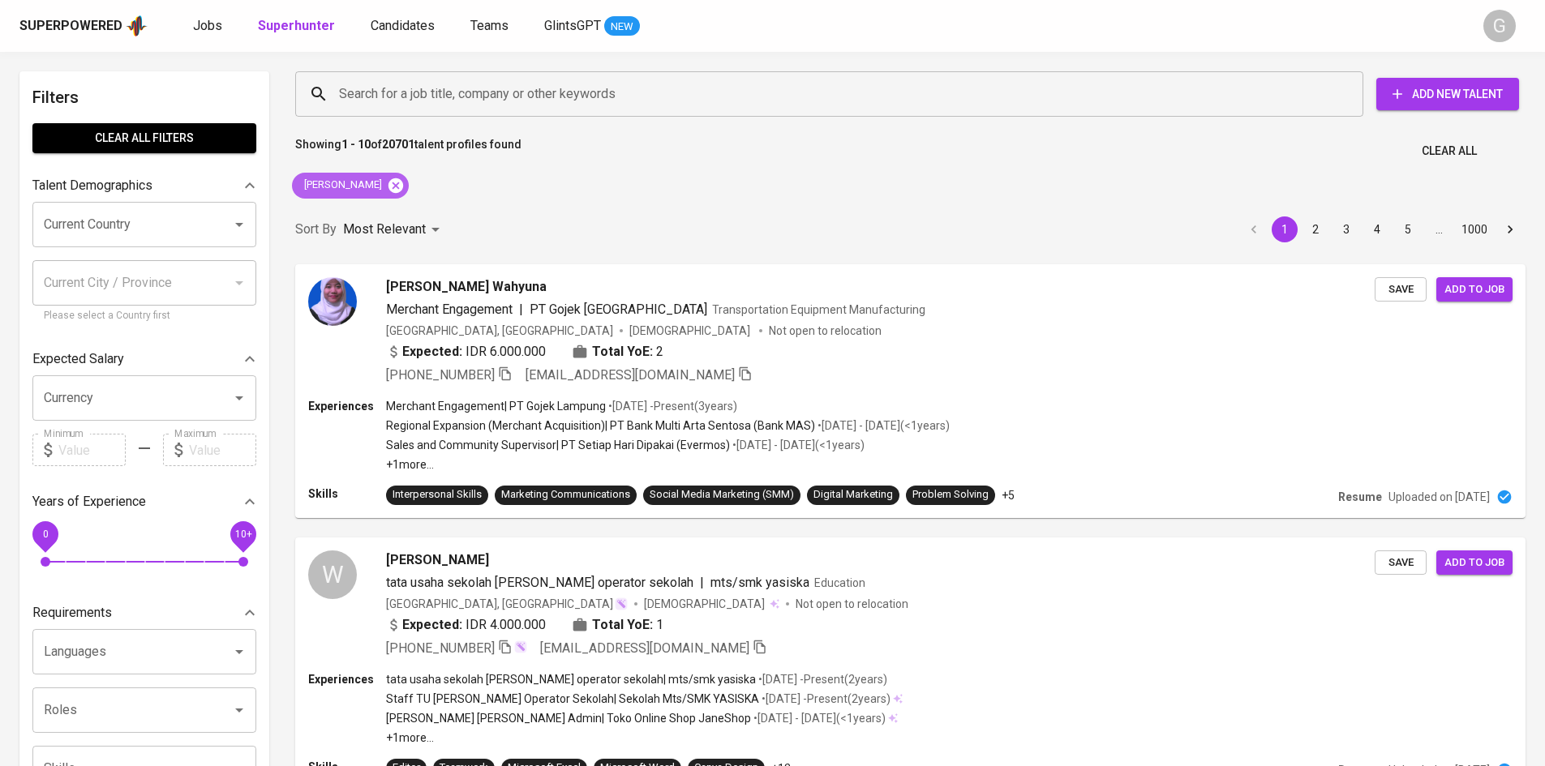
click at [395, 187] on icon at bounding box center [395, 185] width 15 height 15
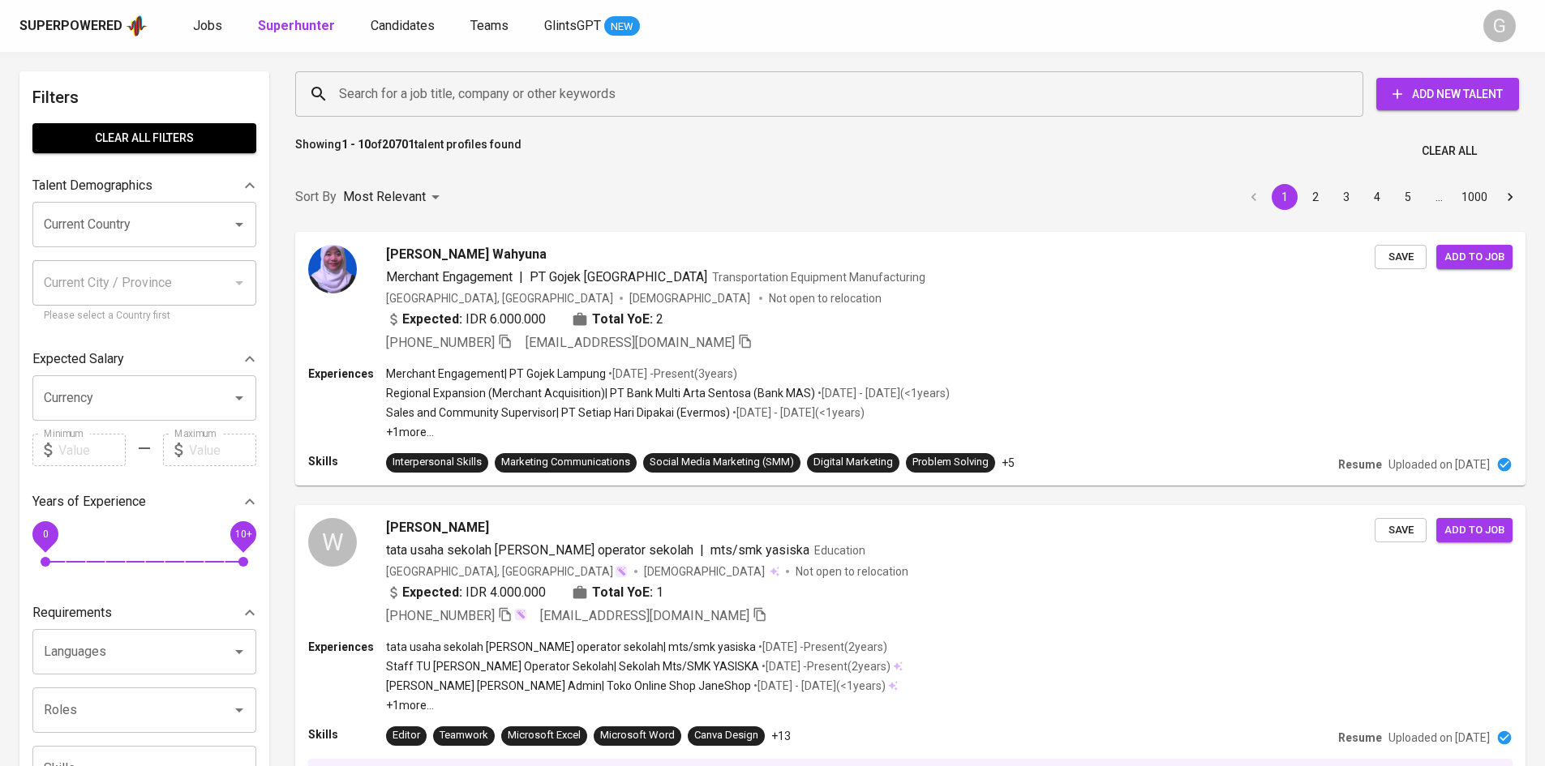
click at [425, 92] on input "Search for a job title, company or other keywords" at bounding box center [833, 94] width 996 height 31
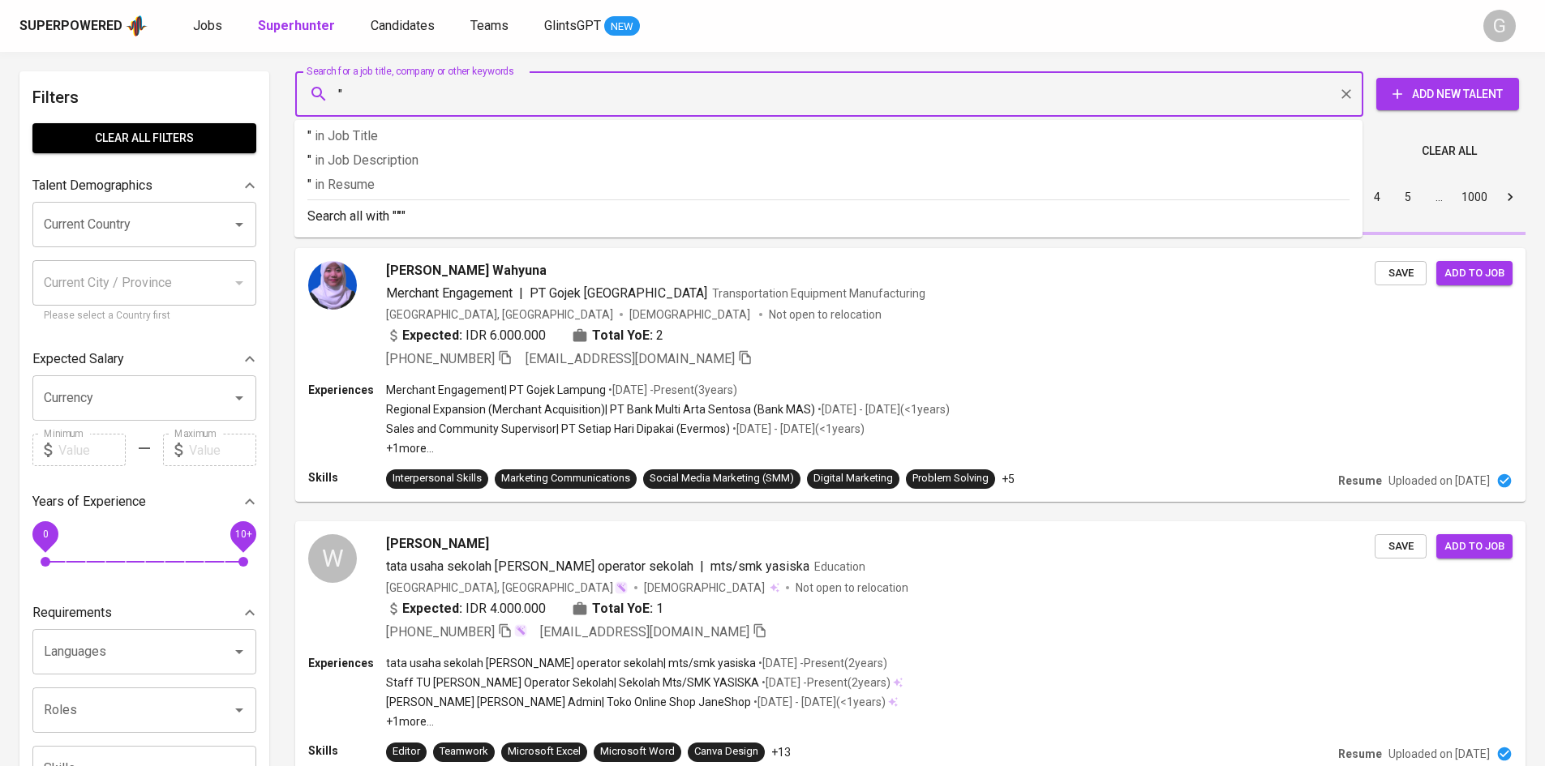
paste input "[PERSON_NAME]"
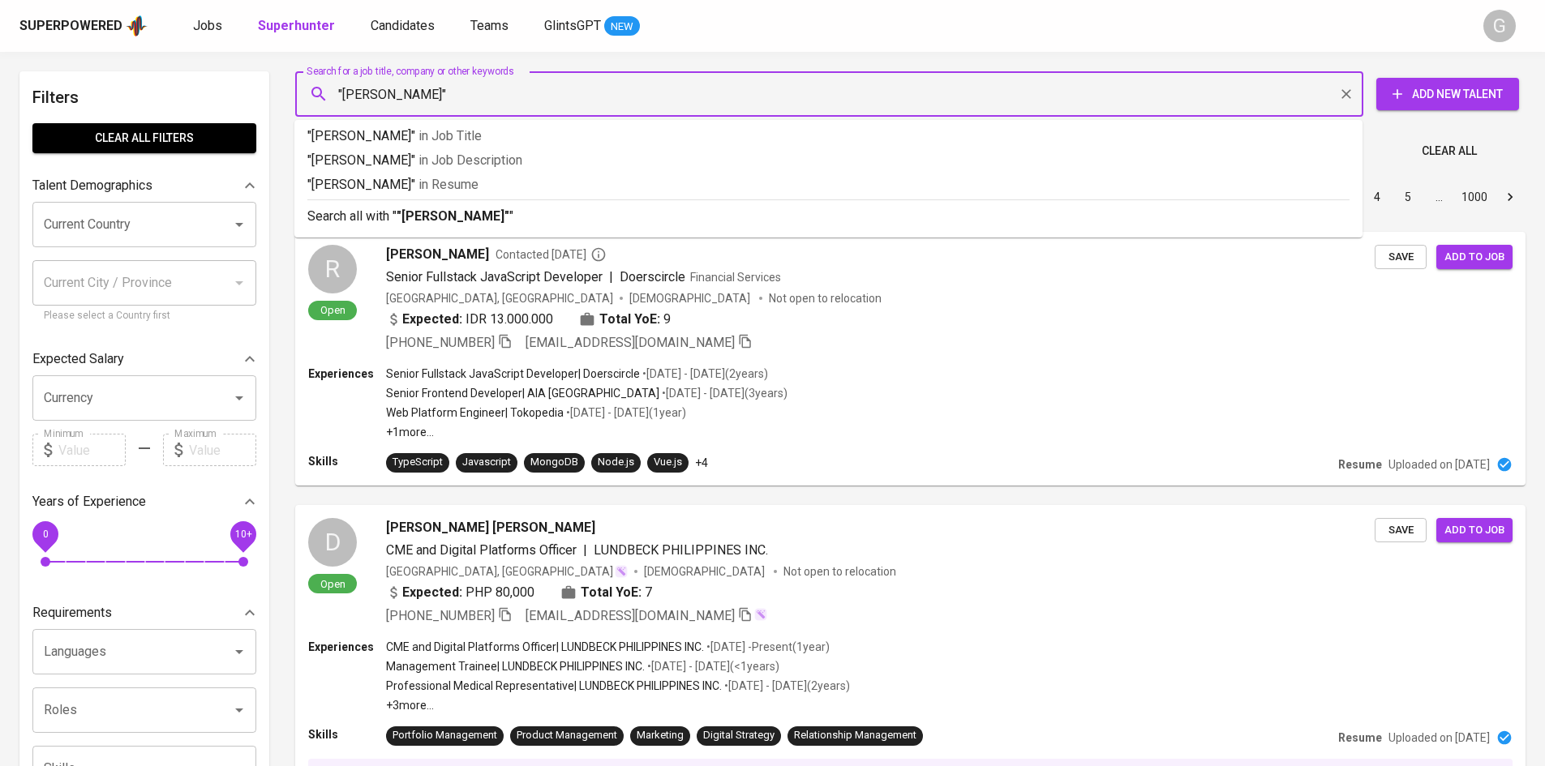
paste input "[PERSON_NAME]"
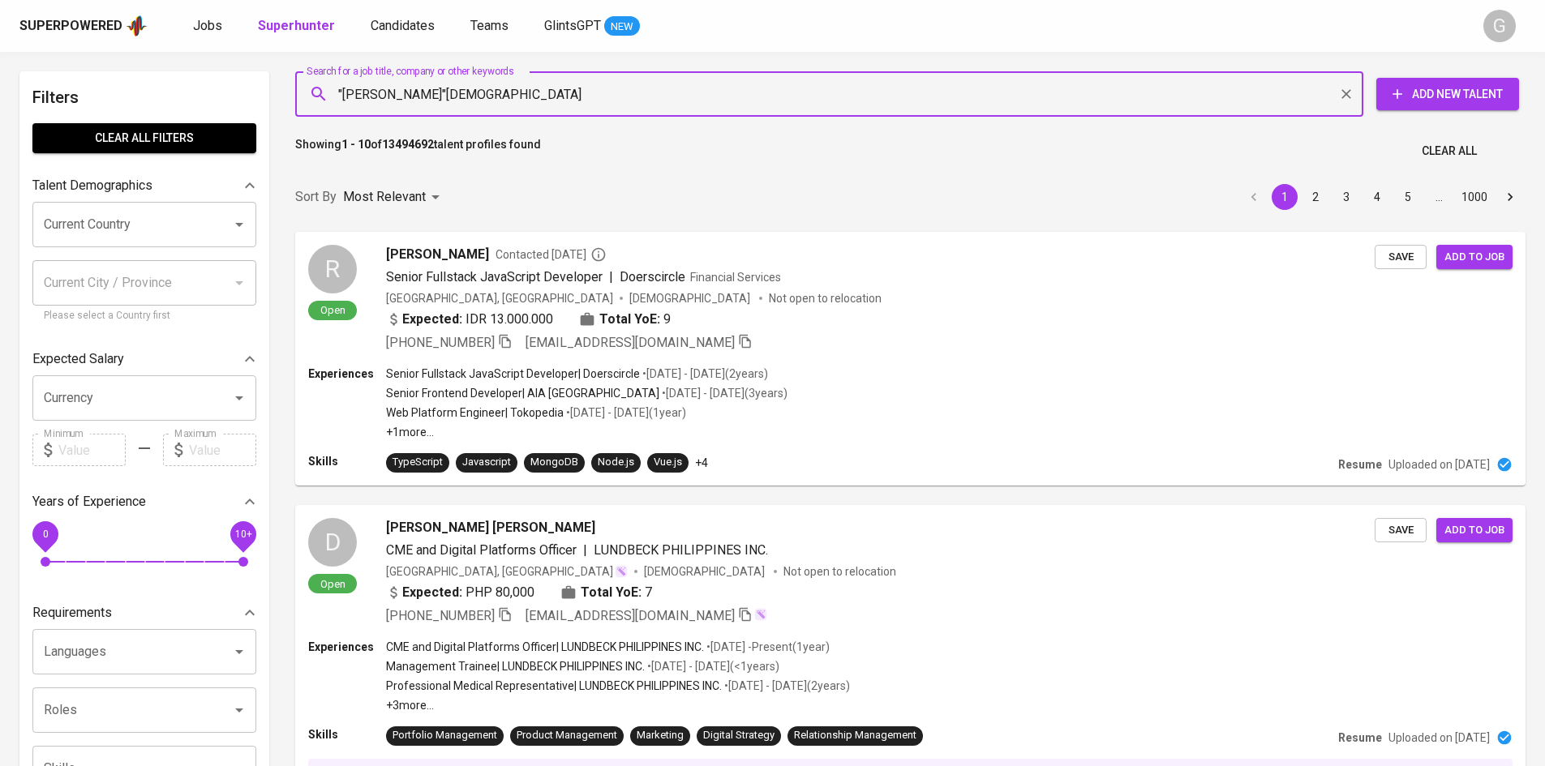
type input ""[PERSON_NAME]""
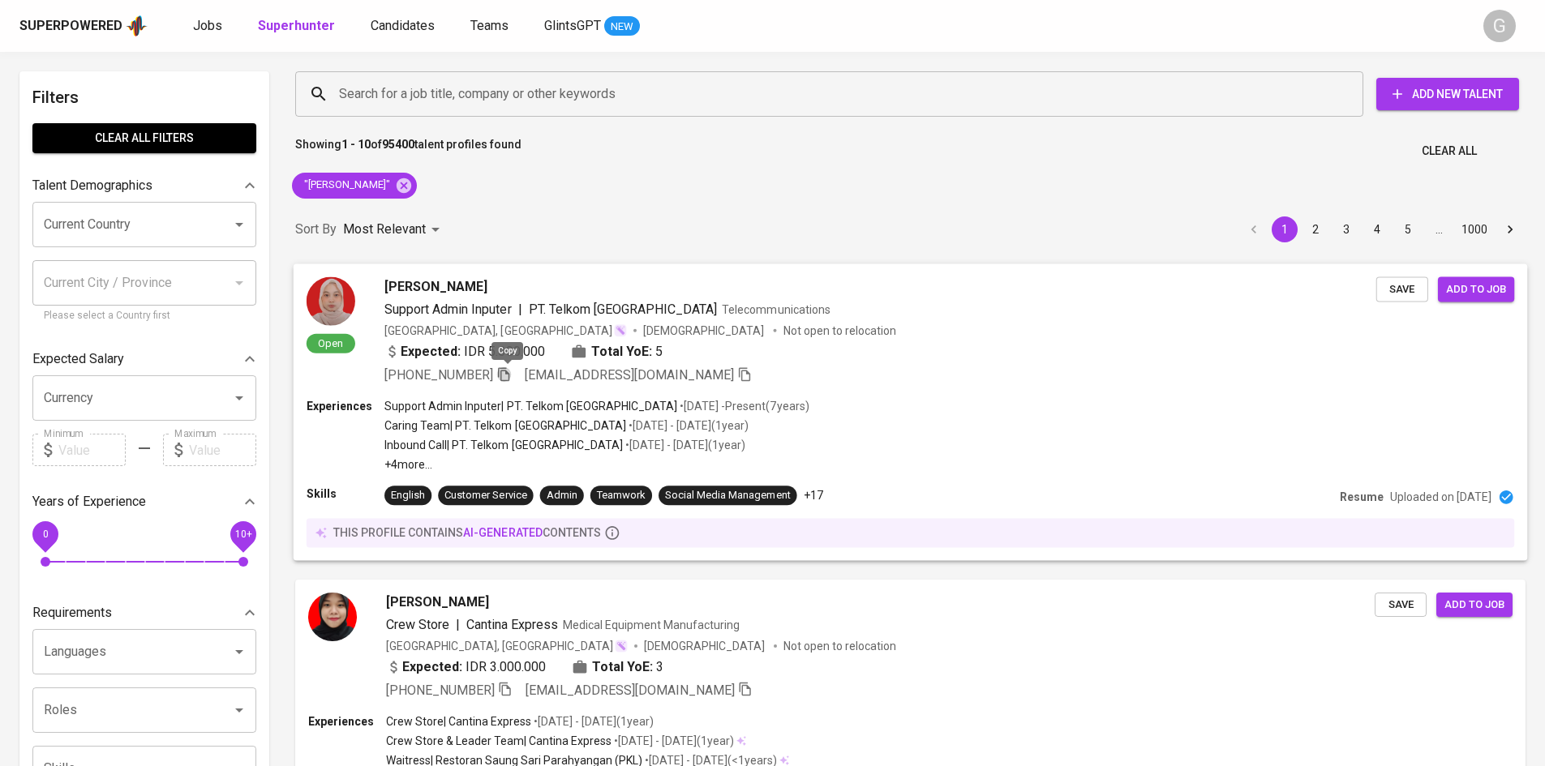
click at [507, 376] on icon "button" at bounding box center [503, 373] width 15 height 15
click at [403, 185] on icon at bounding box center [403, 185] width 15 height 15
click at [396, 93] on input "Search for a job title, company or other keywords" at bounding box center [833, 94] width 996 height 31
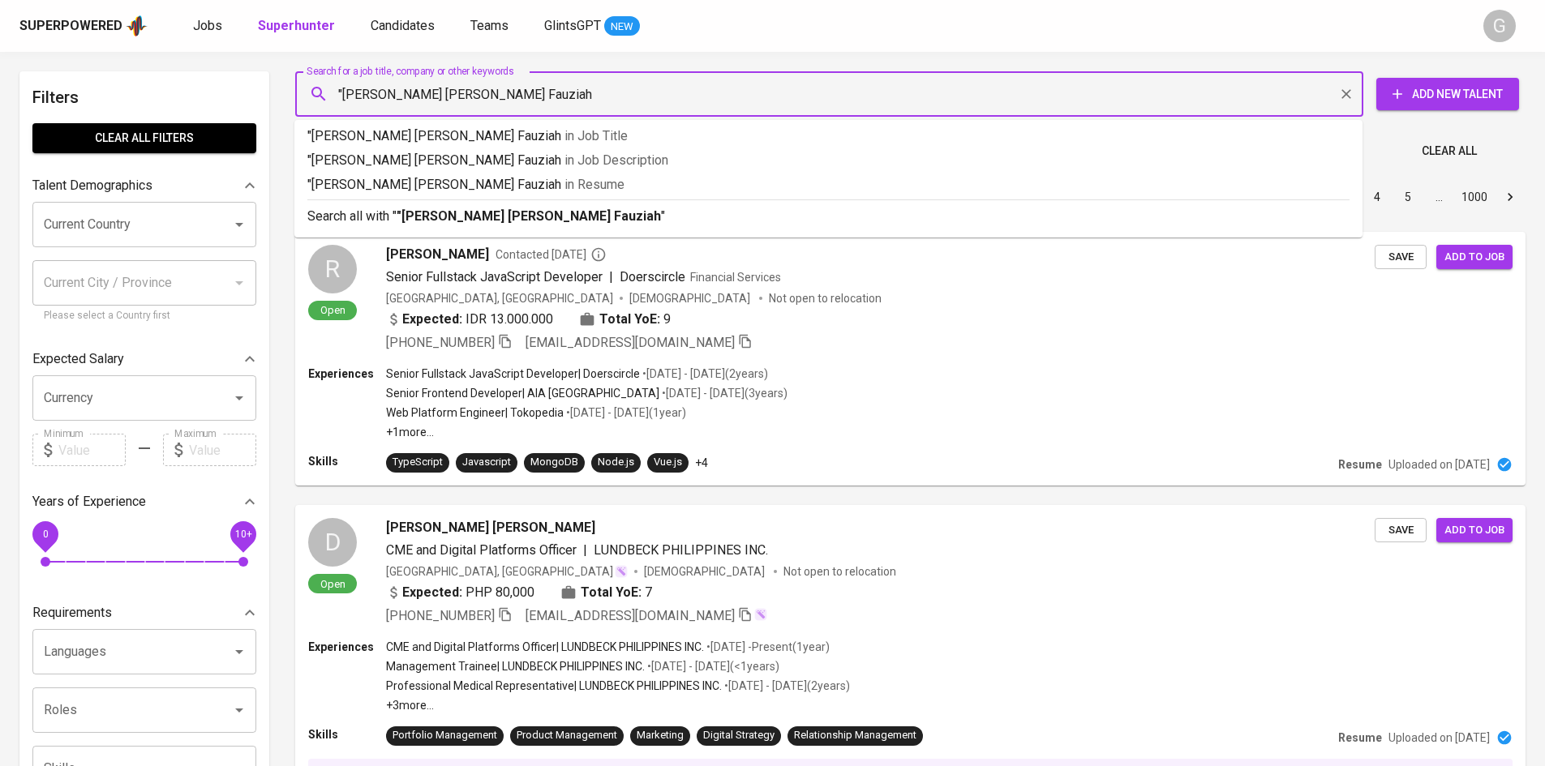
type input ""[PERSON_NAME] [PERSON_NAME] Fauziah""
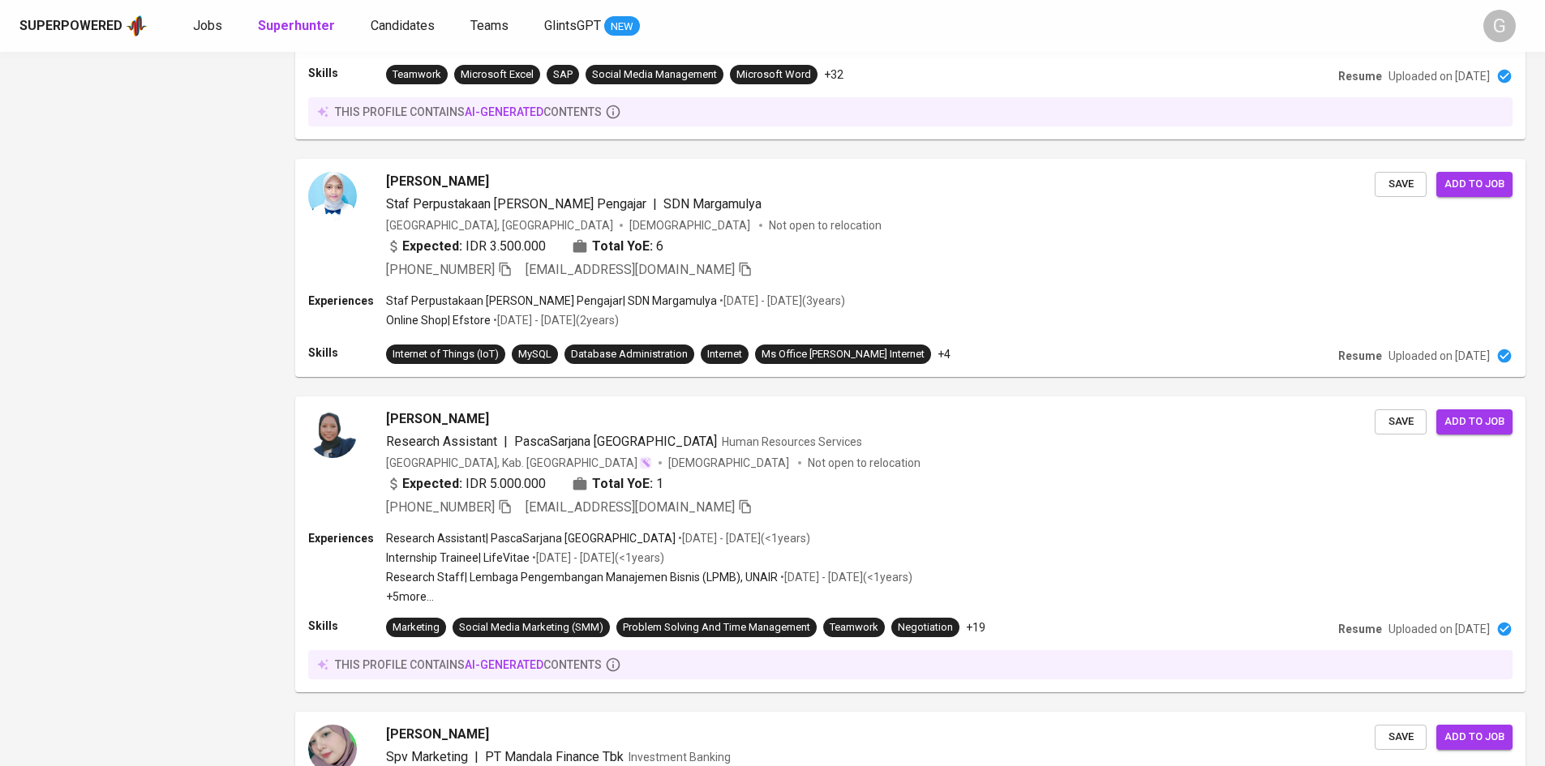
scroll to position [1335, 0]
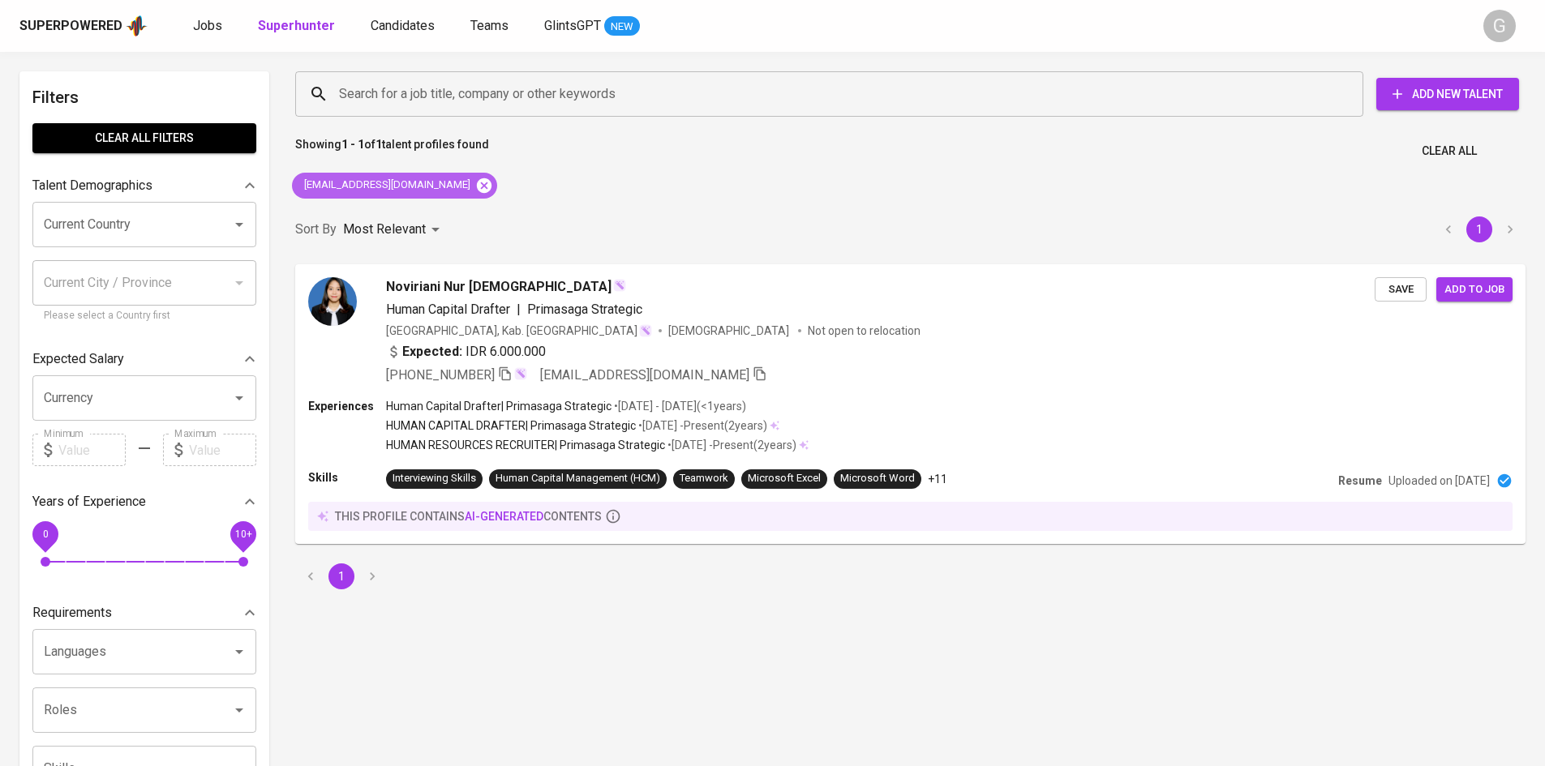
click at [477, 185] on icon at bounding box center [484, 185] width 15 height 15
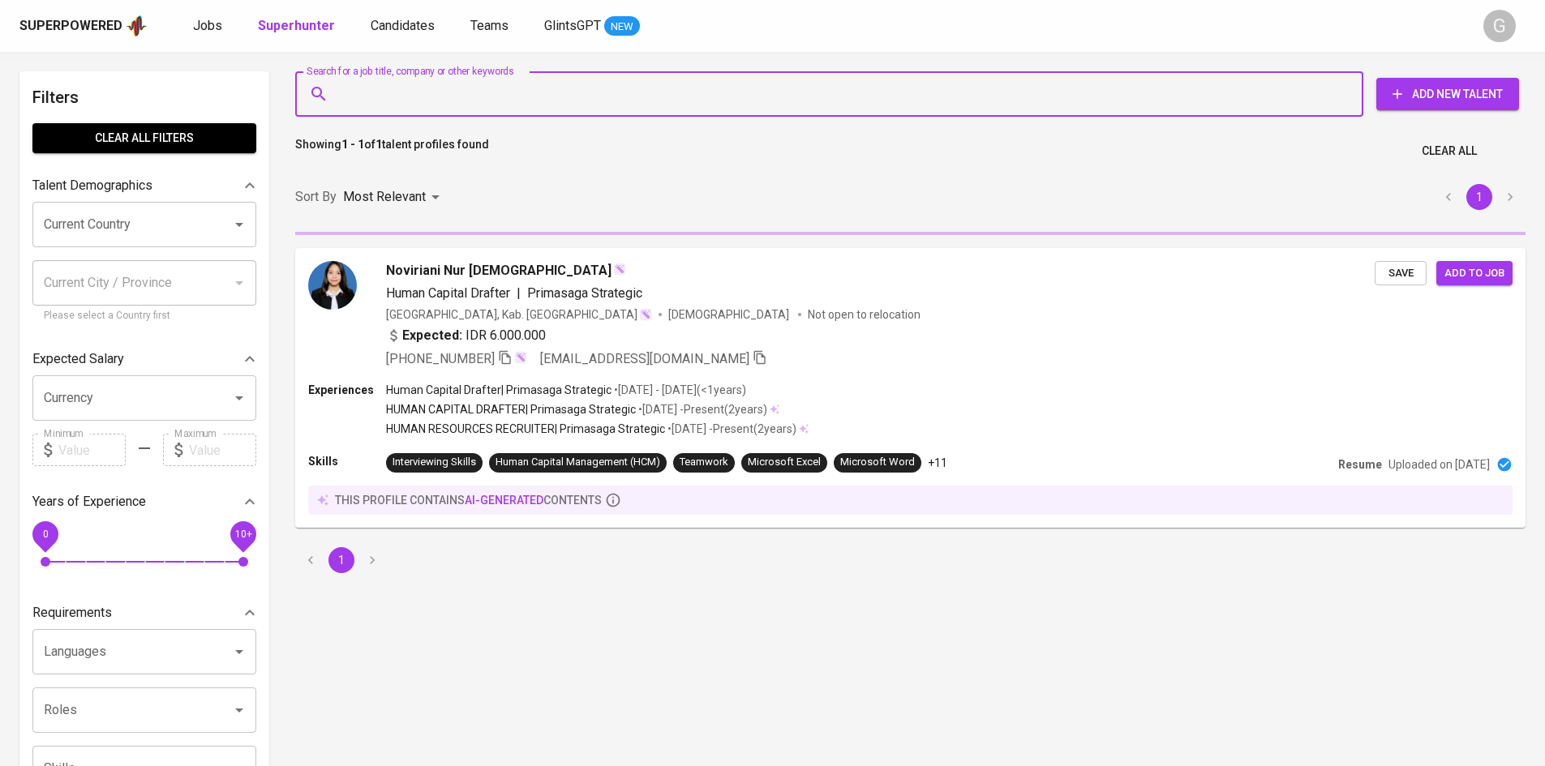
click at [426, 84] on input "Search for a job title, company or other keywords" at bounding box center [833, 94] width 996 height 31
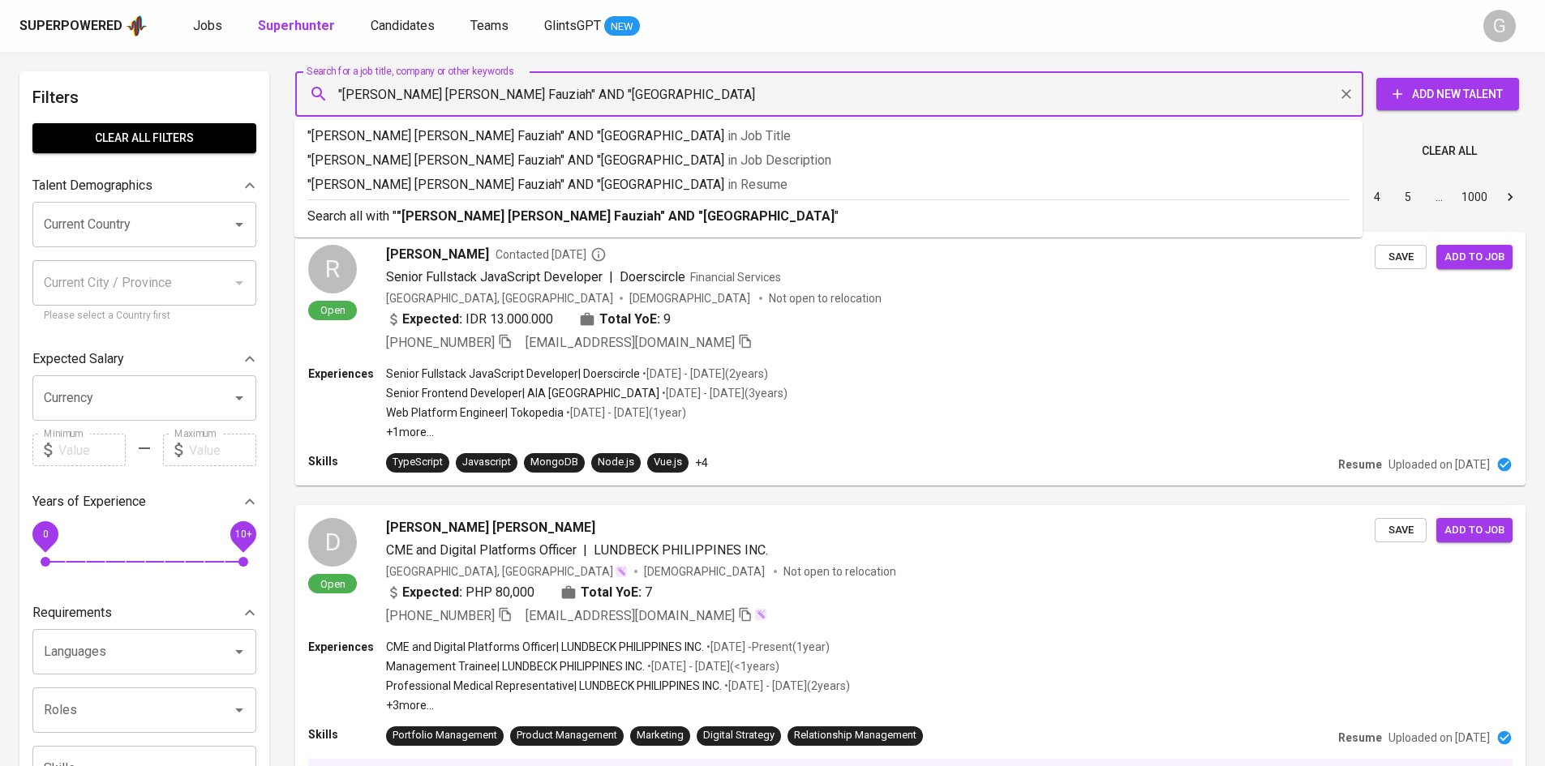
type input ""Anisah Eva Fauziah" AND "Universitas Negeri Semarang""
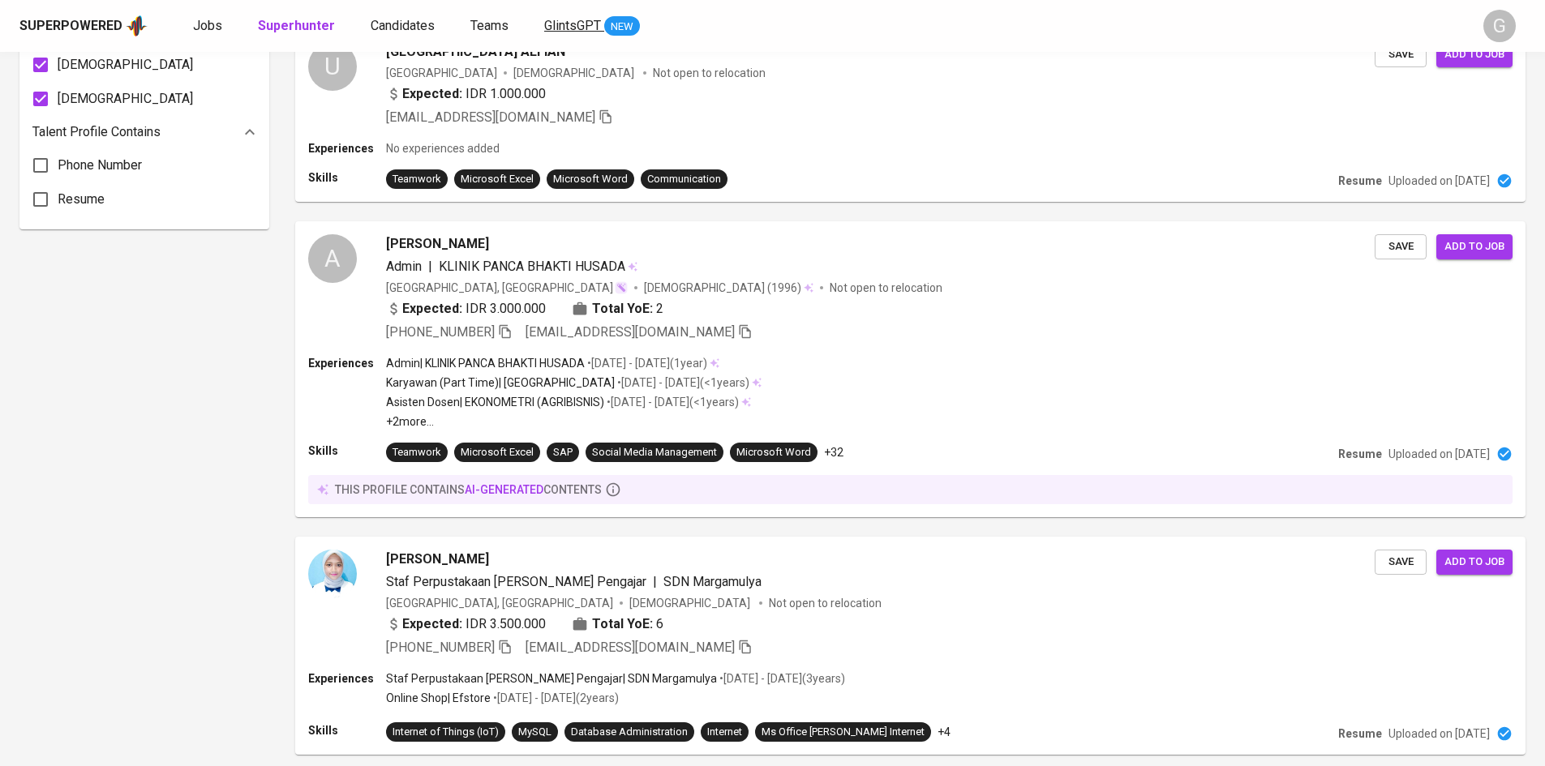
scroll to position [782, 0]
